Goal: Task Accomplishment & Management: Complete application form

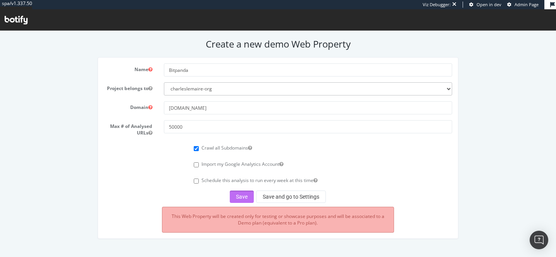
click at [239, 195] on button "Save" at bounding box center [242, 197] width 24 height 12
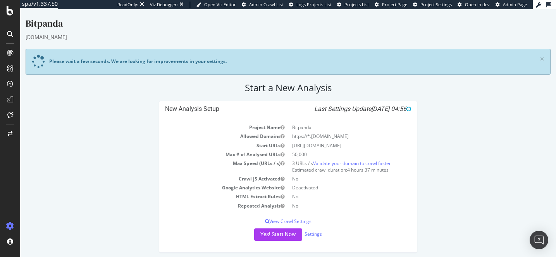
scroll to position [3, 0]
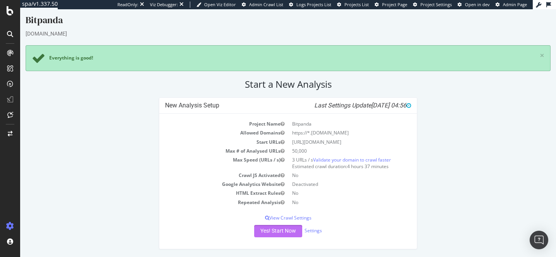
click at [291, 232] on button "Yes! Start Now" at bounding box center [278, 231] width 48 height 12
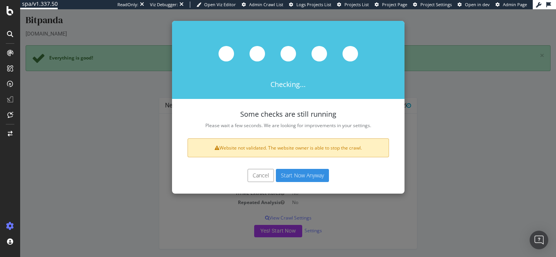
click at [256, 182] on button "Cancel" at bounding box center [260, 175] width 26 height 13
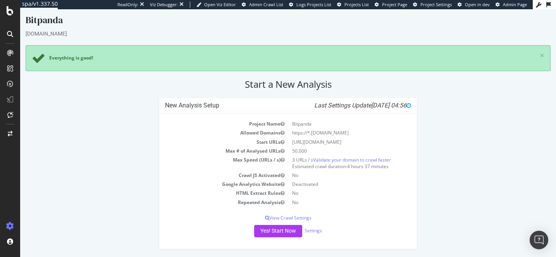
drag, startPoint x: 310, startPoint y: 133, endPoint x: 322, endPoint y: 130, distance: 12.3
click at [323, 130] on td "https://*.bitpanda.com" at bounding box center [349, 133] width 123 height 9
click at [322, 130] on td "https://*.bitpanda.com" at bounding box center [349, 133] width 123 height 9
drag, startPoint x: 310, startPoint y: 131, endPoint x: 369, endPoint y: 133, distance: 58.9
click at [370, 133] on td "https://*.bitpanda.com" at bounding box center [349, 133] width 123 height 9
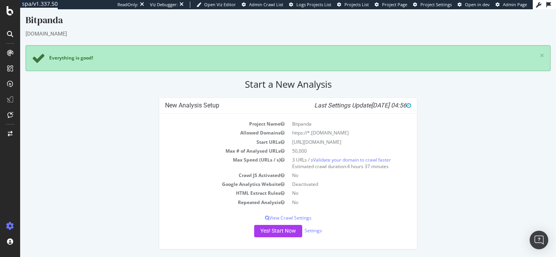
drag, startPoint x: 312, startPoint y: 132, endPoint x: 351, endPoint y: 133, distance: 39.1
click at [351, 133] on td "https://*.bitpanda.com" at bounding box center [349, 133] width 123 height 9
copy td "bitpanda.com"
click at [498, 3] on icon at bounding box center [497, 5] width 4 height 4
click at [510, 5] on span "Admin Page" at bounding box center [515, 5] width 24 height 6
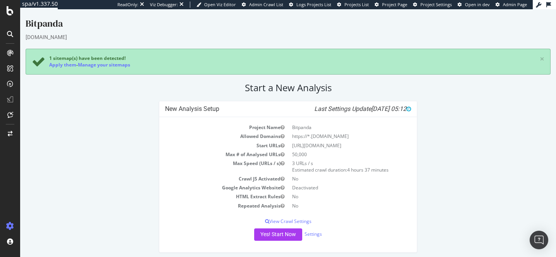
scroll to position [3, 0]
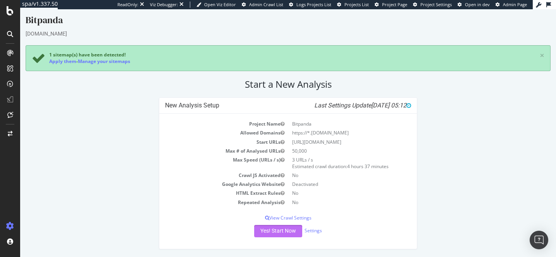
click at [267, 233] on button "Yes! Start Now" at bounding box center [278, 231] width 48 height 12
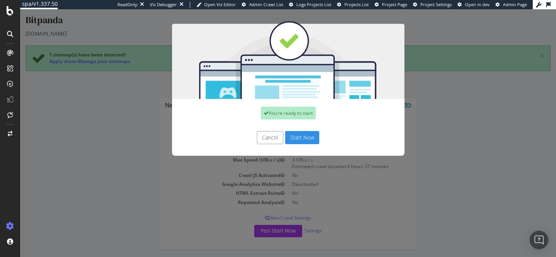
click at [273, 138] on button "Cancel" at bounding box center [270, 137] width 26 height 13
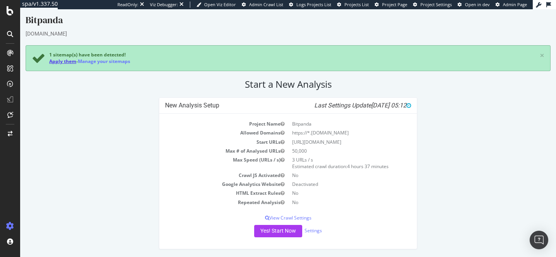
click at [65, 63] on link "Apply them" at bounding box center [62, 61] width 27 height 7
click at [271, 231] on button "Yes! Start Now" at bounding box center [278, 231] width 48 height 12
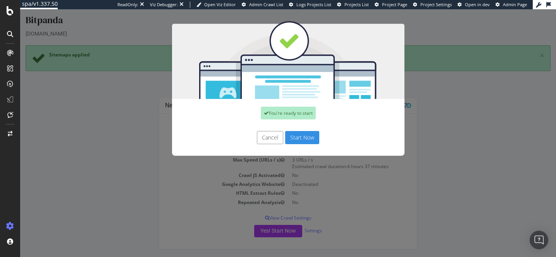
click at [298, 138] on button "Start Now" at bounding box center [302, 137] width 34 height 13
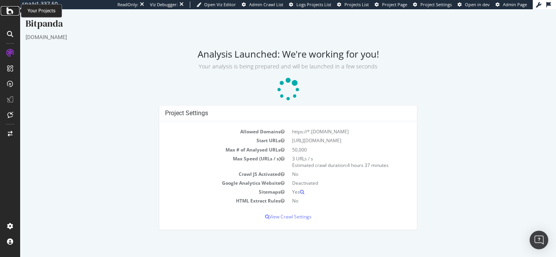
click at [11, 14] on icon at bounding box center [10, 10] width 7 height 9
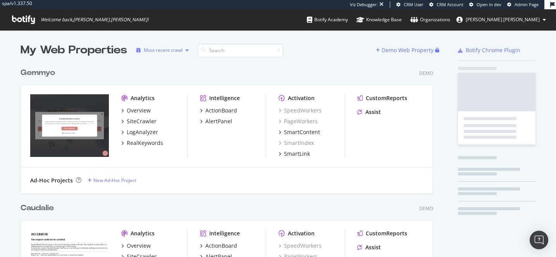
scroll to position [257, 556]
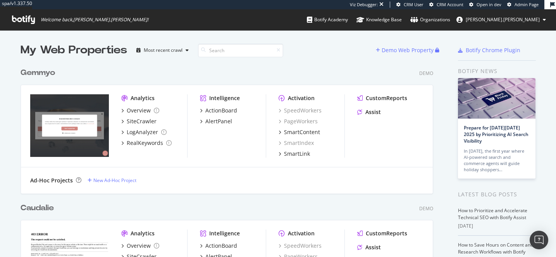
click at [27, 23] on icon at bounding box center [23, 19] width 23 height 9
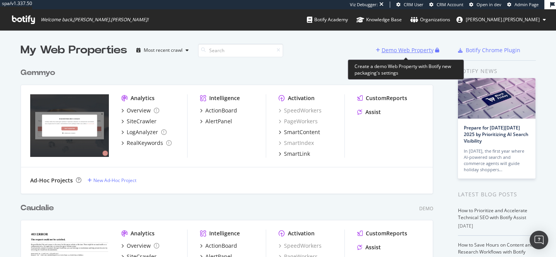
click at [395, 52] on div "Demo Web Property" at bounding box center [407, 50] width 52 height 8
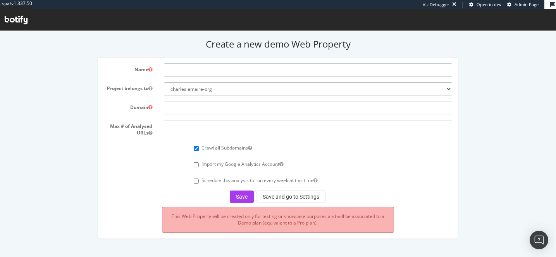
click at [202, 70] on input "text" at bounding box center [308, 69] width 288 height 13
type input "NAOS"
click at [193, 109] on input "text" at bounding box center [308, 107] width 288 height 13
paste input "[DOMAIN_NAME]"
type input "[DOMAIN_NAME]"
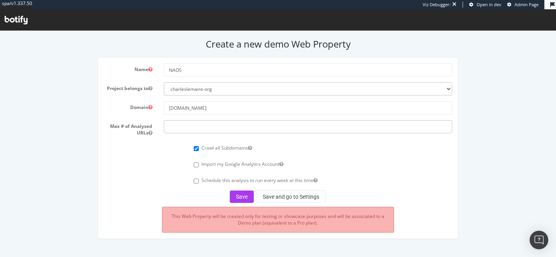
click at [177, 130] on input "number" at bounding box center [308, 126] width 288 height 13
type input "50000"
click at [519, 5] on span "Admin Page" at bounding box center [526, 5] width 24 height 6
click at [244, 196] on button "Save" at bounding box center [242, 197] width 24 height 12
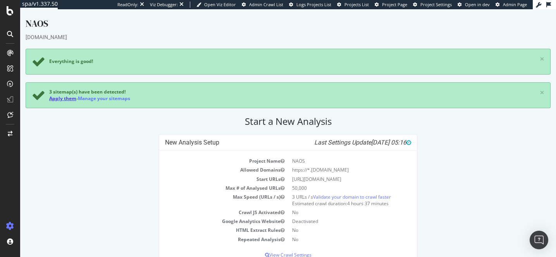
click at [68, 99] on link "Apply them" at bounding box center [62, 98] width 27 height 7
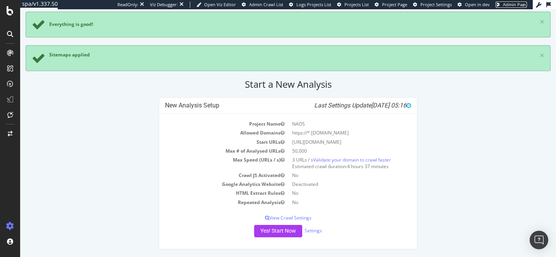
click at [515, 4] on span "Admin Page" at bounding box center [515, 5] width 24 height 6
click at [267, 233] on button "Yes! Start Now" at bounding box center [278, 231] width 48 height 12
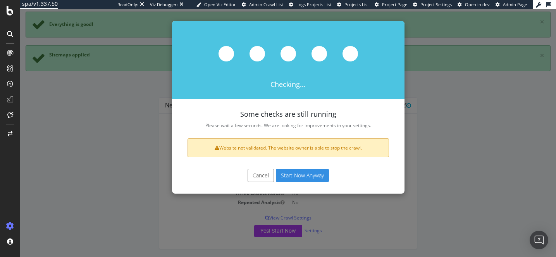
click at [245, 173] on div "Cancel Start Now Anyway" at bounding box center [288, 175] width 221 height 13
click at [253, 176] on button "Cancel" at bounding box center [260, 175] width 26 height 13
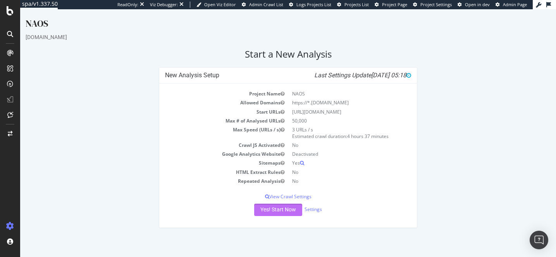
click at [273, 211] on button "Yes! Start Now" at bounding box center [278, 210] width 48 height 12
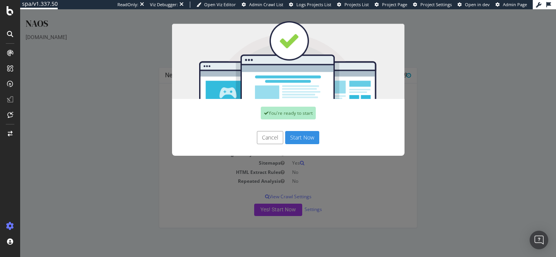
click at [302, 138] on button "Start Now" at bounding box center [302, 137] width 34 height 13
